Goal: Information Seeking & Learning: Learn about a topic

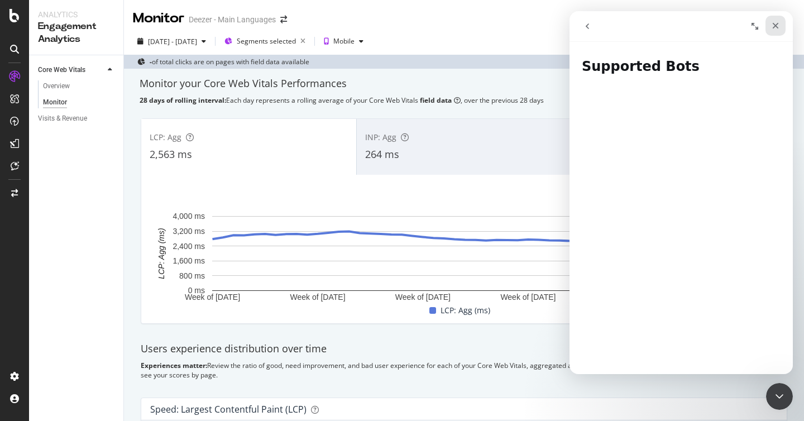
click at [774, 27] on icon "Fermer" at bounding box center [775, 26] width 6 height 6
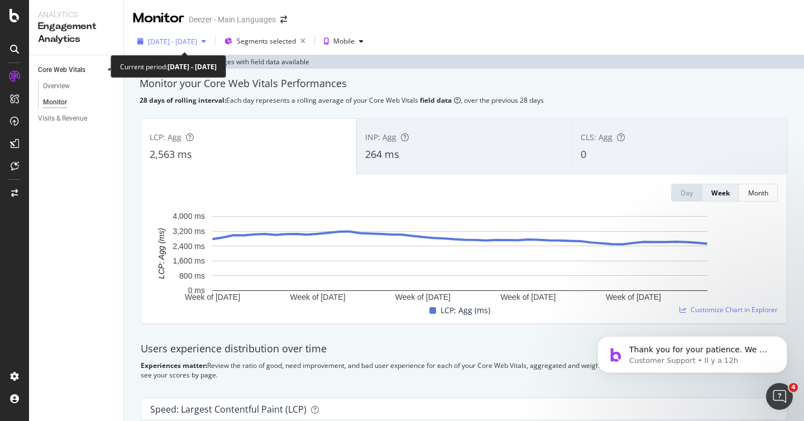
click at [210, 47] on div "[DATE] - [DATE]" at bounding box center [172, 41] width 78 height 17
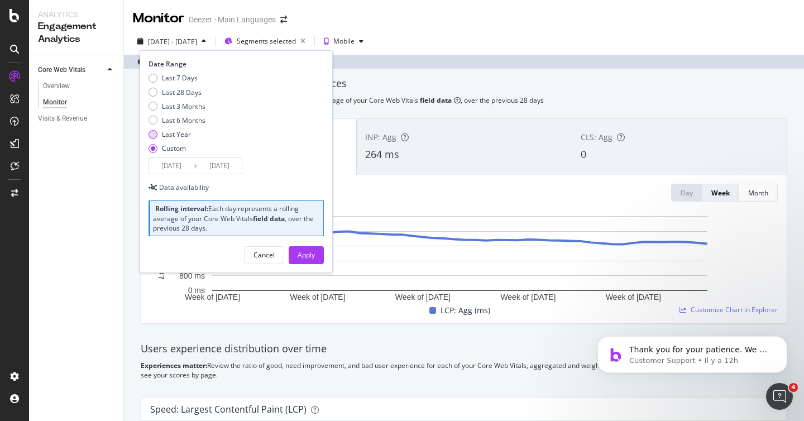
click at [186, 131] on div "Last Year" at bounding box center [176, 133] width 29 height 9
type input "[DATE]"
click at [300, 257] on div "Apply" at bounding box center [305, 254] width 17 height 9
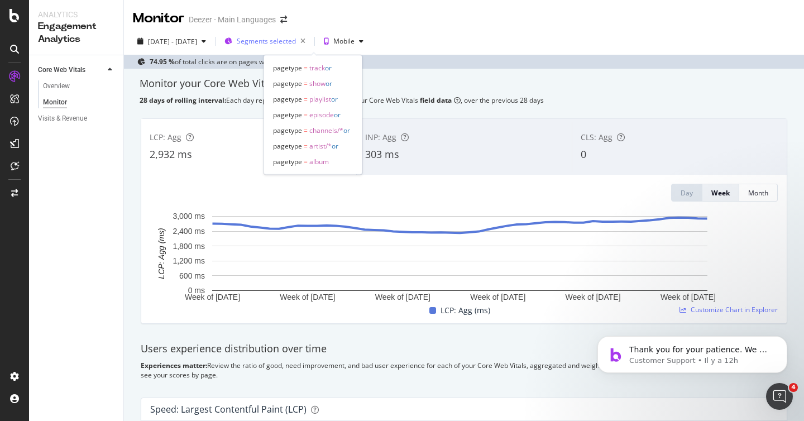
click at [296, 42] on span "Segments selected" at bounding box center [266, 40] width 59 height 9
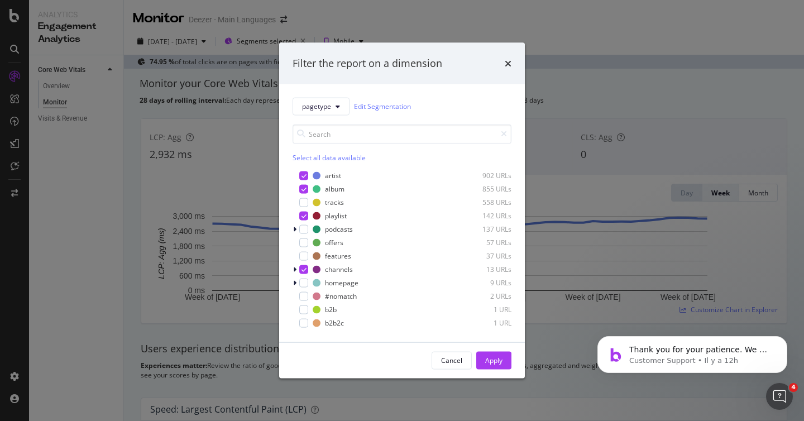
click at [354, 26] on div "Filter the report on a dimension pagetype Edit Segmentation Select all data ava…" at bounding box center [402, 210] width 804 height 421
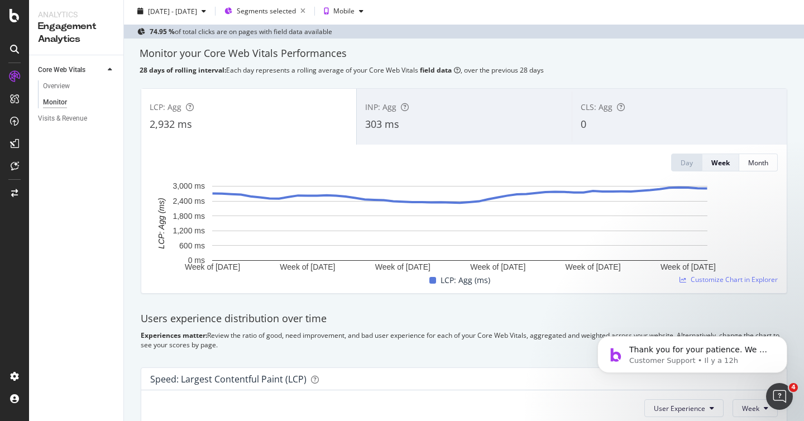
scroll to position [33, 0]
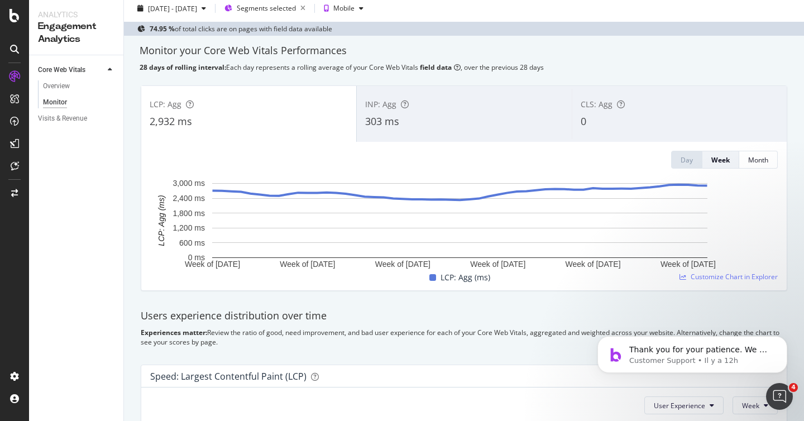
click at [464, 119] on div "303 ms" at bounding box center [464, 121] width 198 height 15
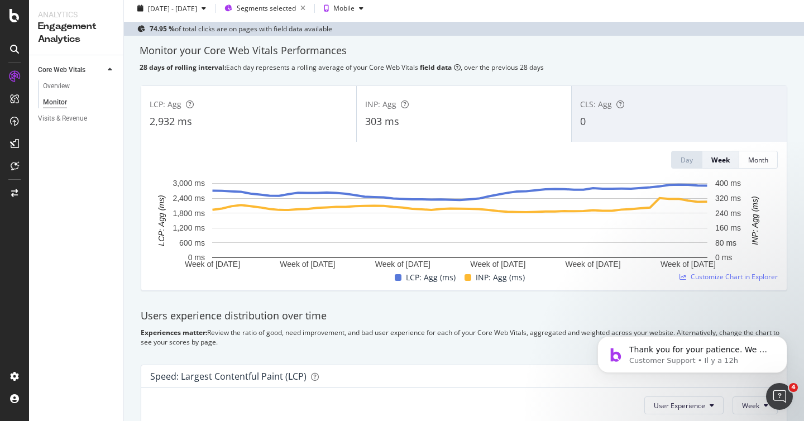
click at [312, 108] on div "LCP: Agg" at bounding box center [249, 104] width 198 height 11
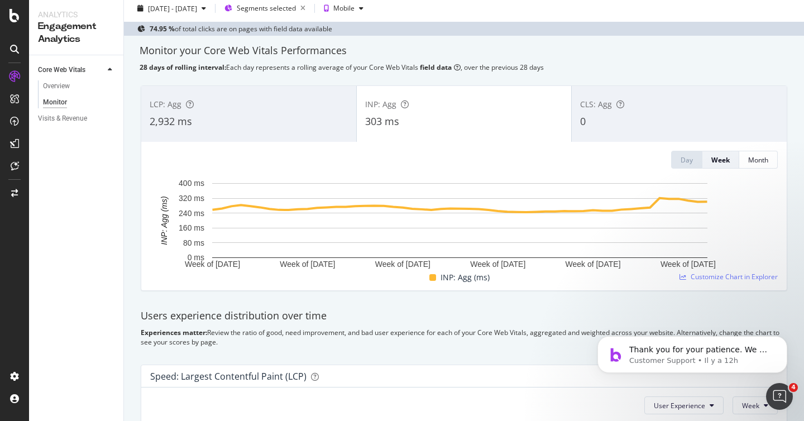
click at [290, 108] on div "LCP: Agg" at bounding box center [249, 104] width 198 height 11
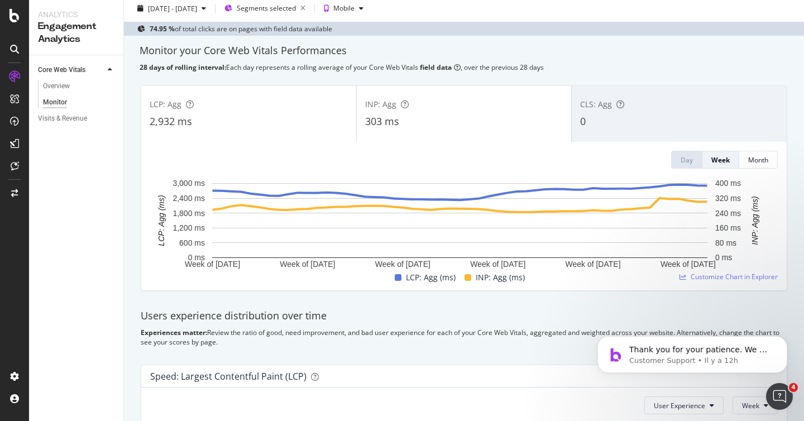
click at [436, 103] on div "INP: Agg" at bounding box center [464, 104] width 198 height 11
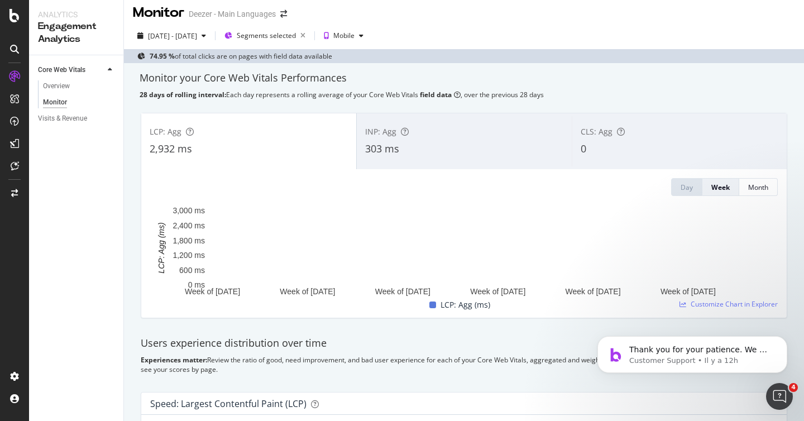
scroll to position [0, 0]
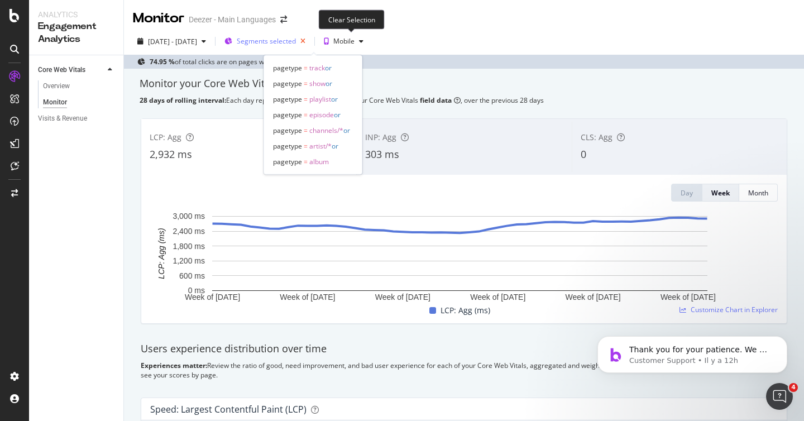
click at [310, 42] on icon "button" at bounding box center [303, 41] width 14 height 16
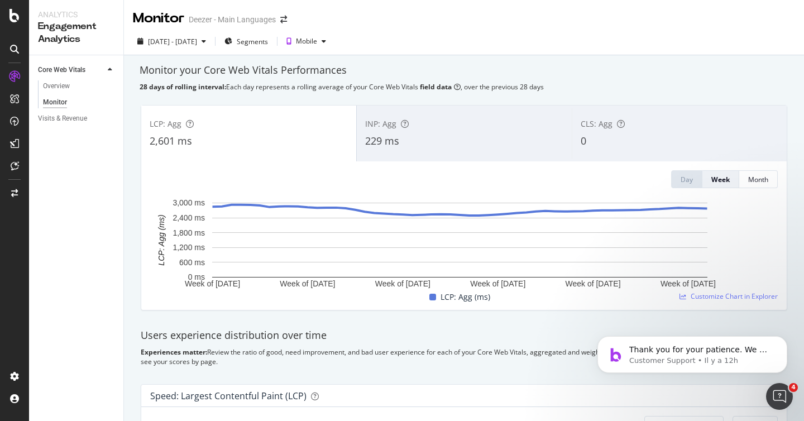
click at [405, 129] on div "INP: Agg" at bounding box center [464, 123] width 198 height 11
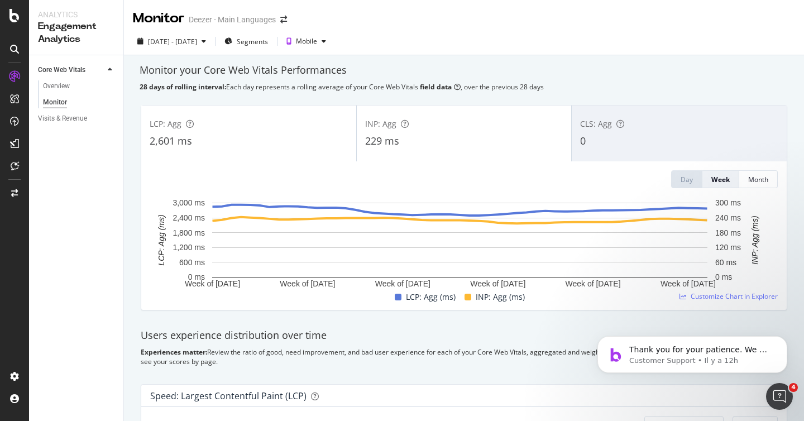
click at [313, 125] on div "LCP: Agg" at bounding box center [249, 123] width 198 height 11
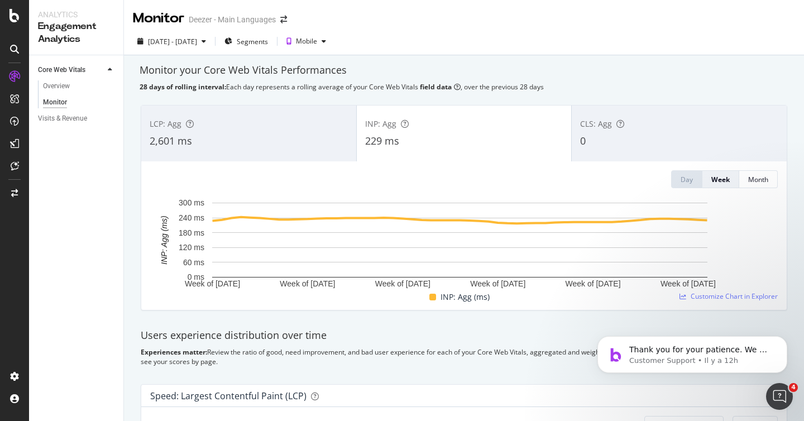
click at [294, 129] on div "LCP: Agg 2,601 ms" at bounding box center [248, 133] width 215 height 50
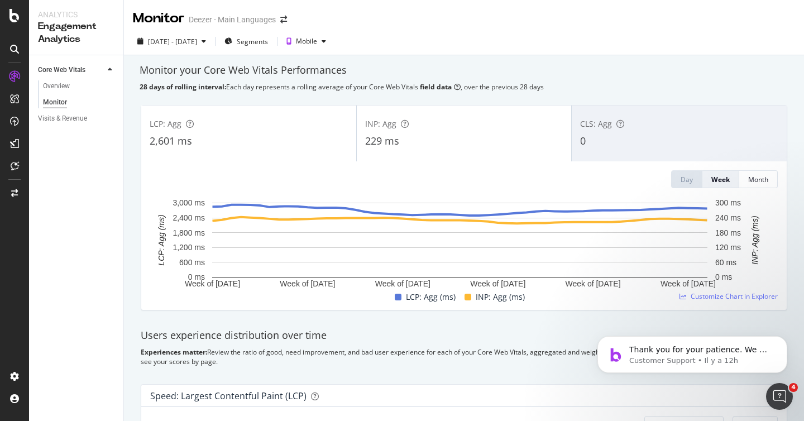
click at [384, 127] on span "INP: Agg" at bounding box center [380, 123] width 31 height 11
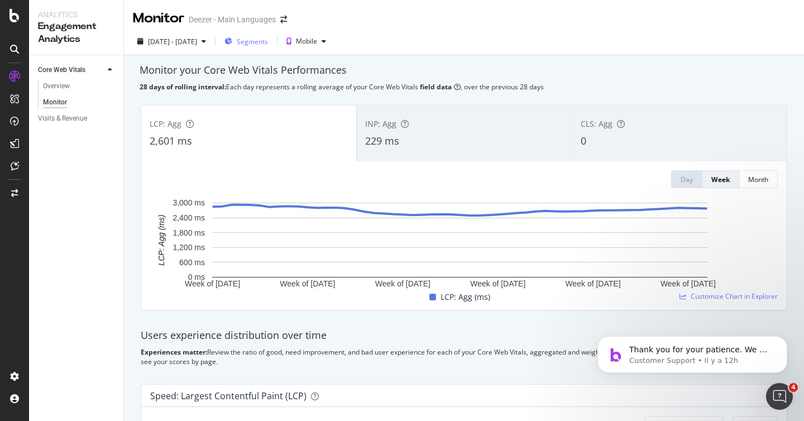
click at [268, 46] on div "Segments" at bounding box center [252, 41] width 31 height 9
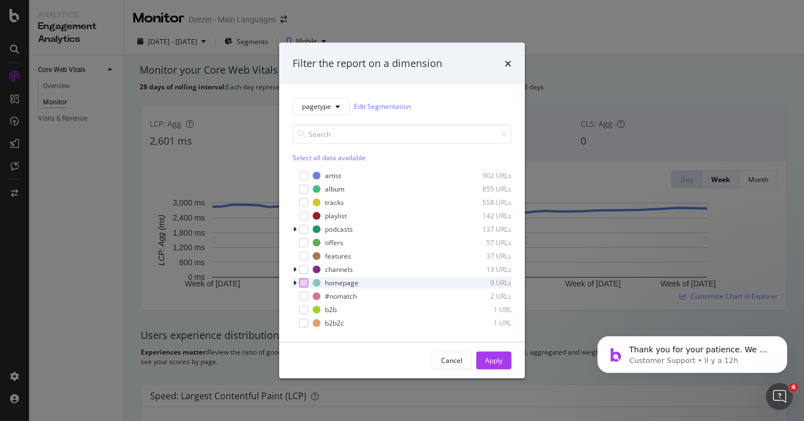
click at [302, 283] on div "modal" at bounding box center [303, 282] width 9 height 9
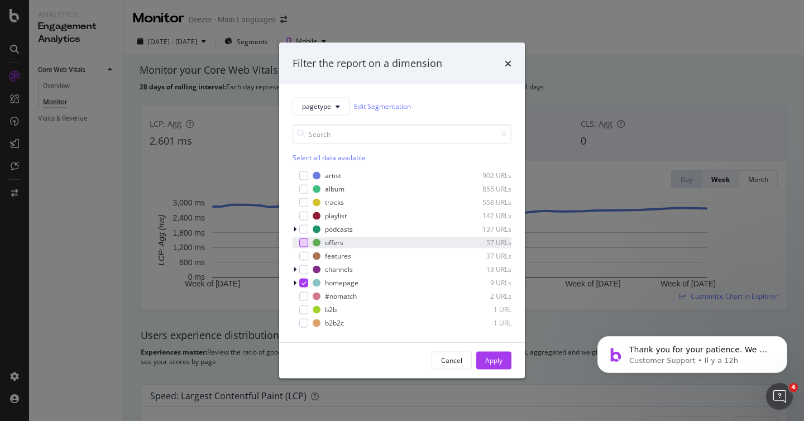
click at [303, 240] on div "modal" at bounding box center [303, 242] width 9 height 9
click at [490, 356] on div "Apply" at bounding box center [493, 360] width 17 height 9
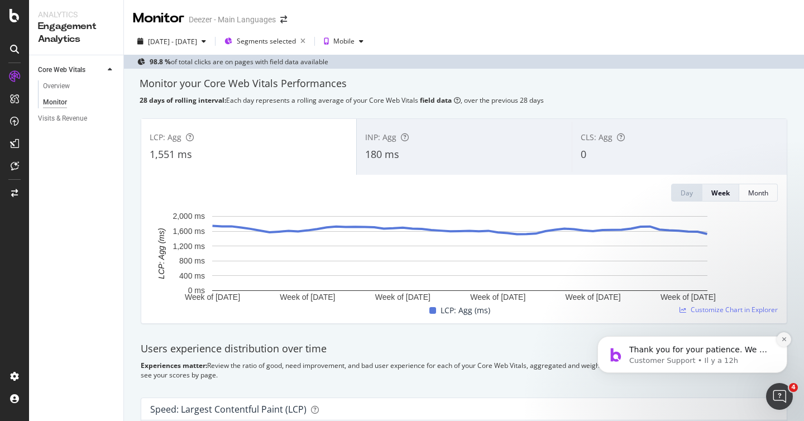
click at [785, 343] on button "Dismiss notification" at bounding box center [783, 339] width 15 height 15
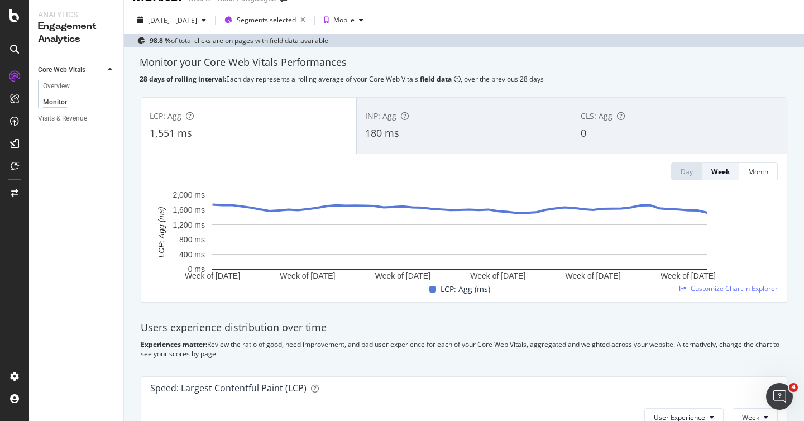
scroll to position [22, 0]
click at [502, 107] on div "INP: Agg 180 ms" at bounding box center [464, 124] width 215 height 50
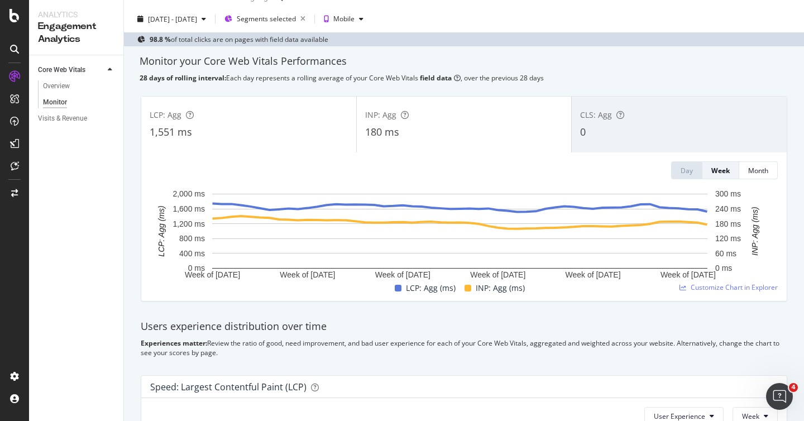
click at [242, 146] on div "LCP: Agg 1,551 ms" at bounding box center [248, 124] width 215 height 50
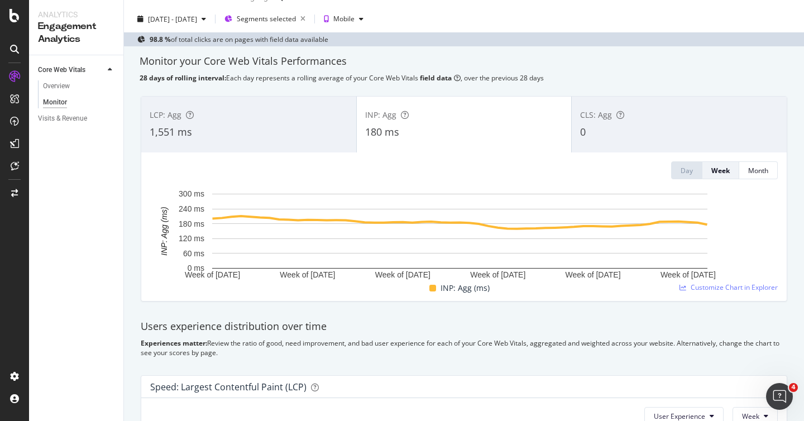
click at [242, 146] on div "LCP: Agg 1,551 ms" at bounding box center [248, 124] width 215 height 50
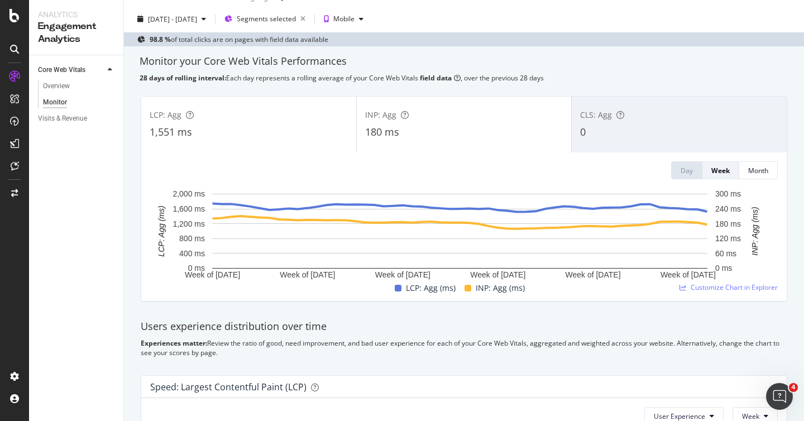
click at [434, 122] on div "INP: Agg 180 ms" at bounding box center [464, 124] width 215 height 50
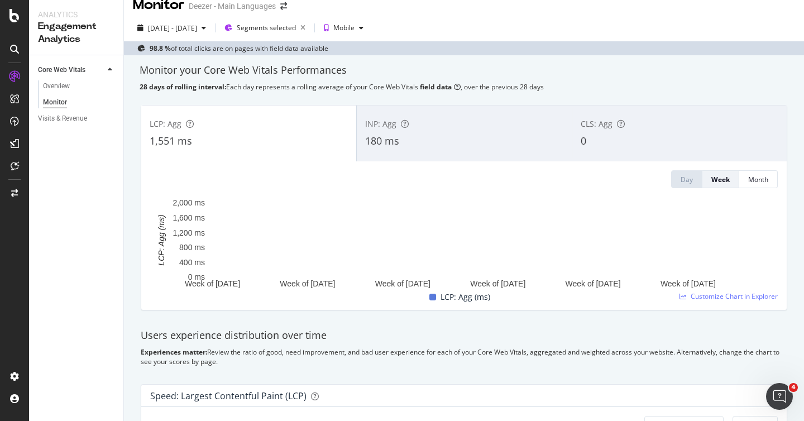
scroll to position [13, 0]
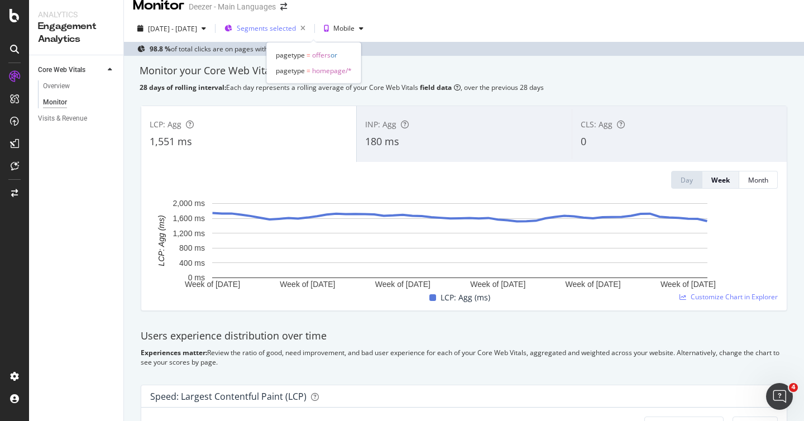
click at [296, 26] on span "Segments selected" at bounding box center [266, 27] width 59 height 9
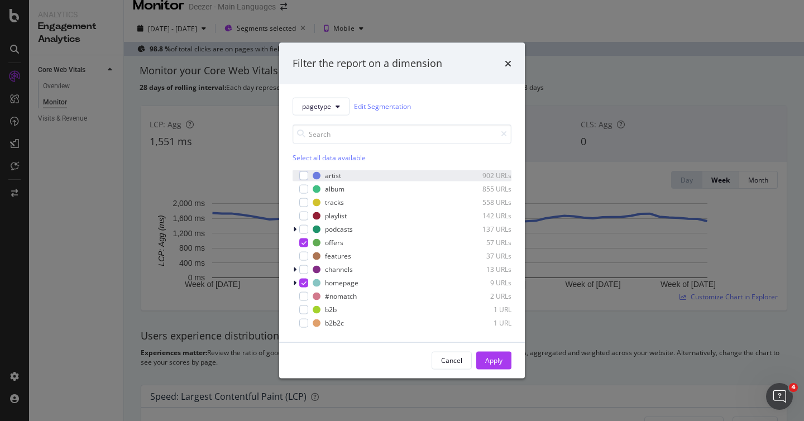
click at [308, 173] on div "artist 902 URLs" at bounding box center [401, 175] width 219 height 11
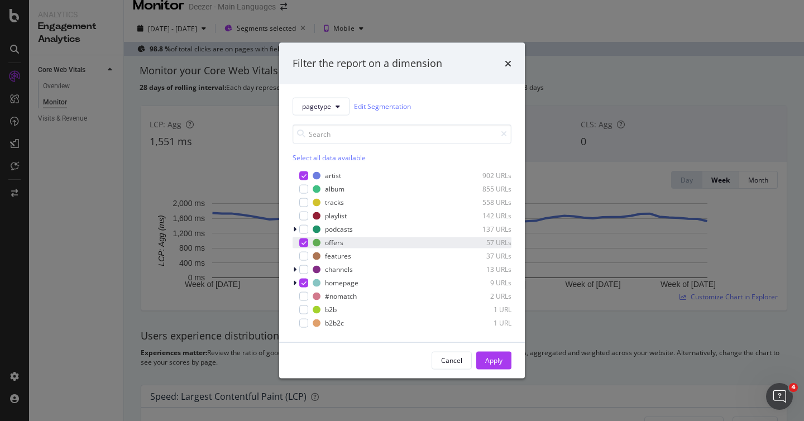
click at [300, 243] on div "modal" at bounding box center [303, 242] width 9 height 9
click at [304, 281] on icon "modal" at bounding box center [303, 283] width 5 height 6
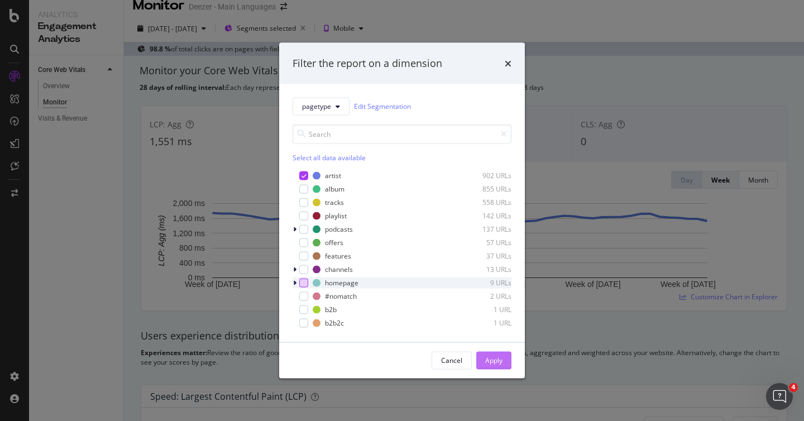
click at [482, 358] on button "Apply" at bounding box center [493, 360] width 35 height 18
